Goal: Find specific page/section: Find specific page/section

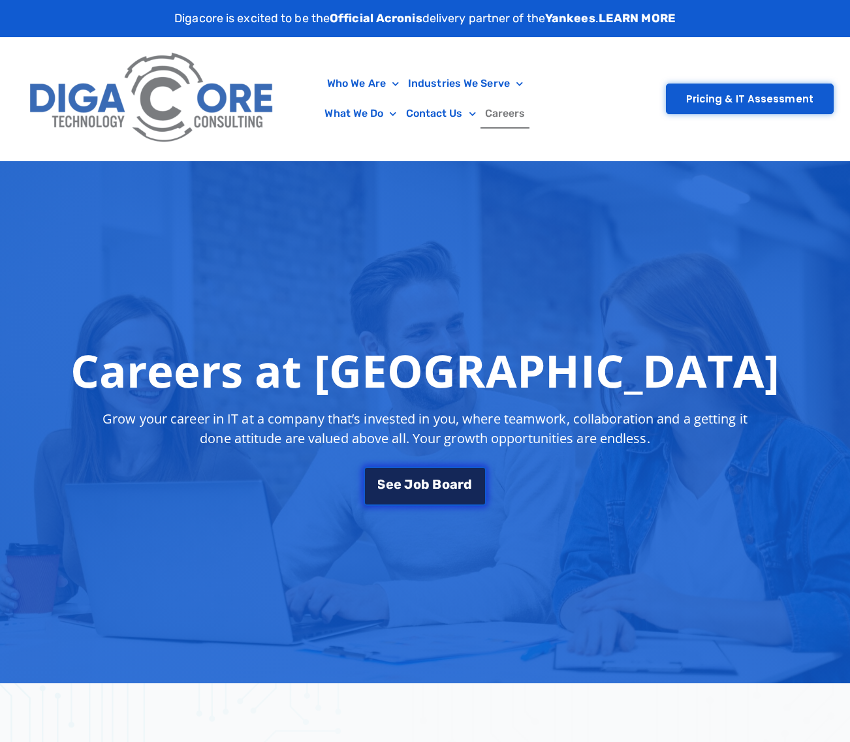
click at [421, 468] on link "S e e J [PERSON_NAME]" at bounding box center [424, 486] width 123 height 39
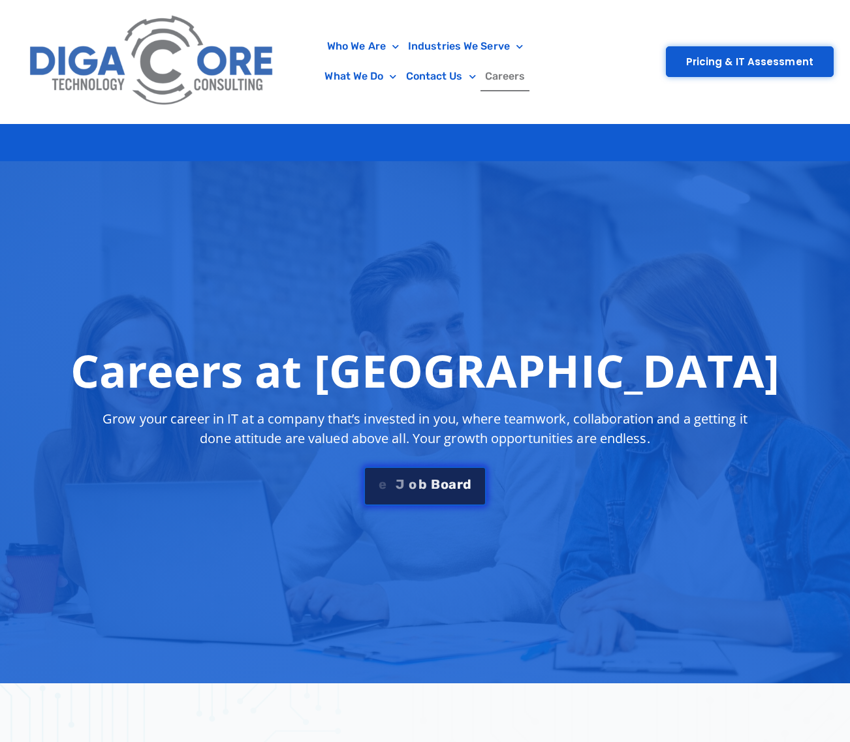
scroll to position [2299, 0]
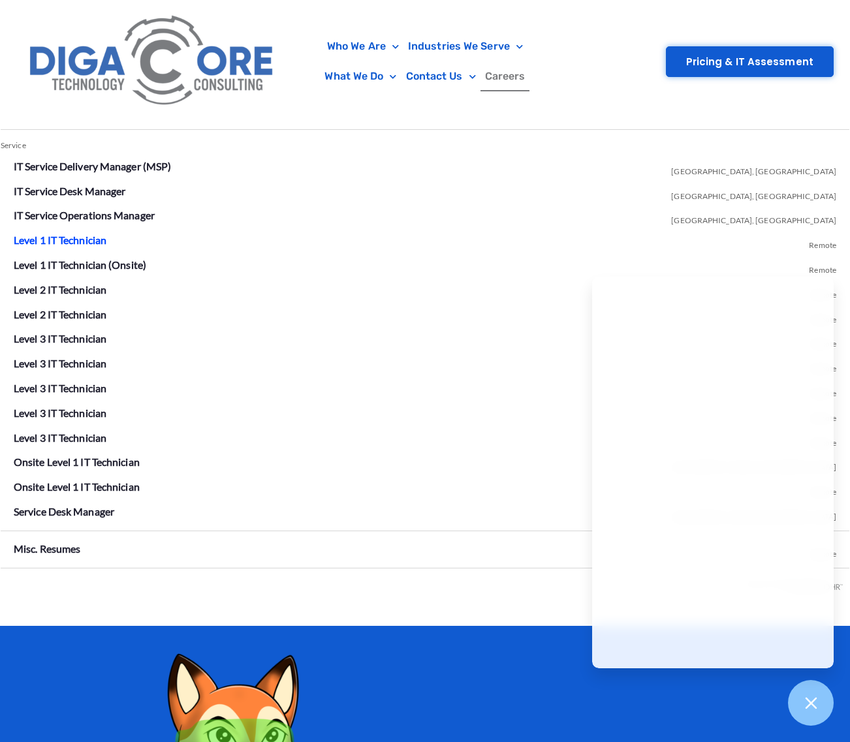
click at [93, 234] on link "Level 1 IT Technician" at bounding box center [60, 240] width 93 height 12
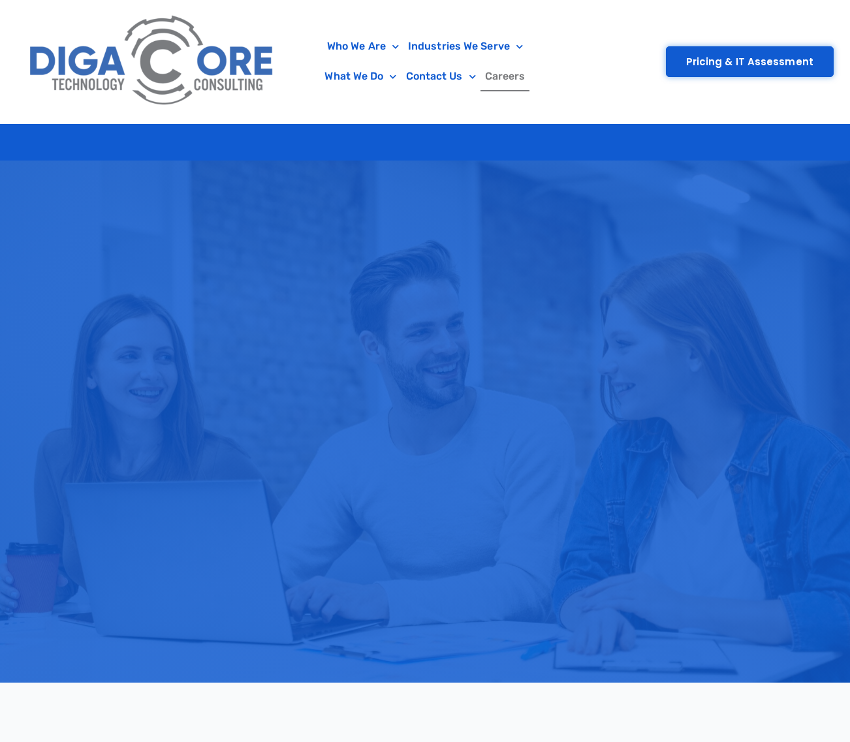
scroll to position [2299, 0]
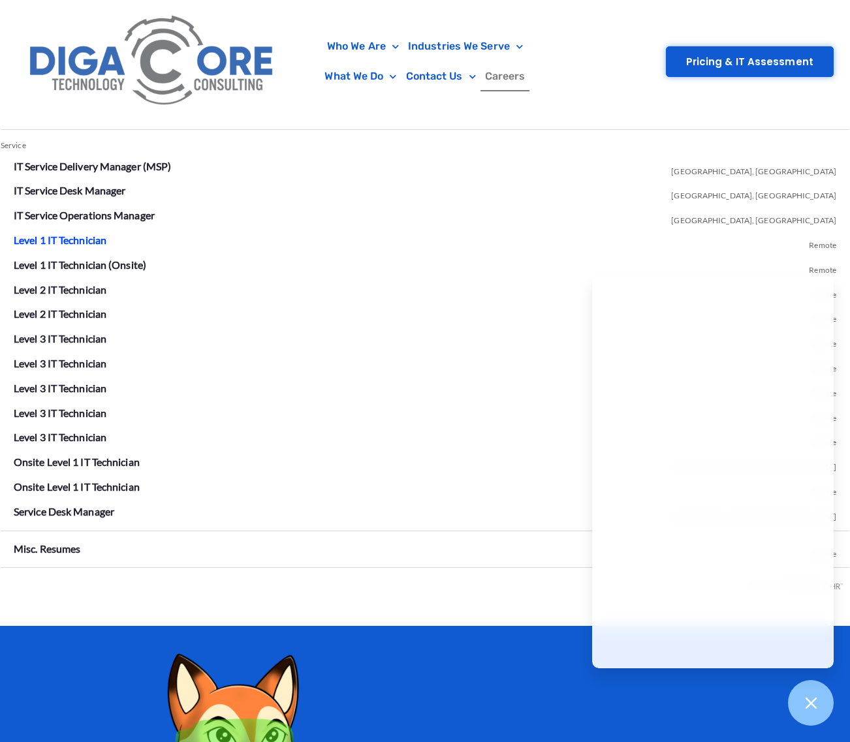
click at [99, 234] on link "Level 1 IT Technician" at bounding box center [60, 240] width 93 height 12
